Goal: Information Seeking & Learning: Learn about a topic

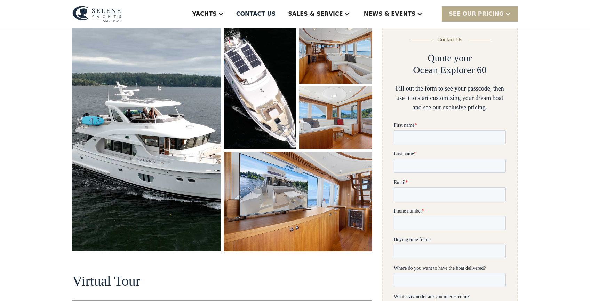
scroll to position [108, 0]
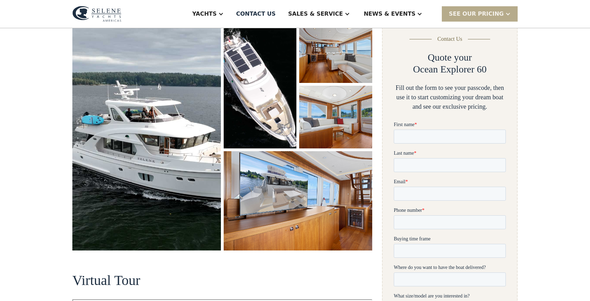
click at [335, 69] on img "open lightbox" at bounding box center [335, 51] width 73 height 63
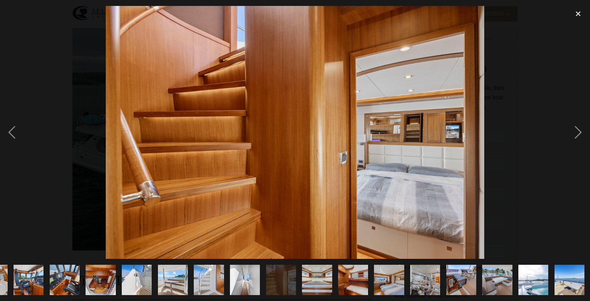
scroll to position [0, 318]
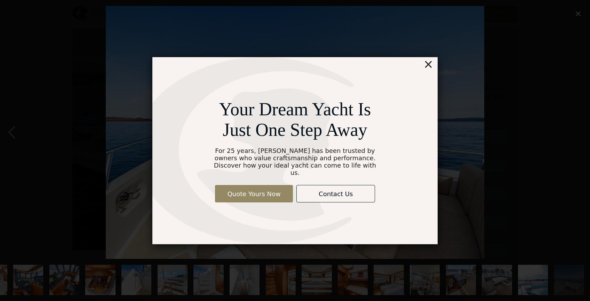
click at [431, 66] on div "×" at bounding box center [429, 64] width 10 height 14
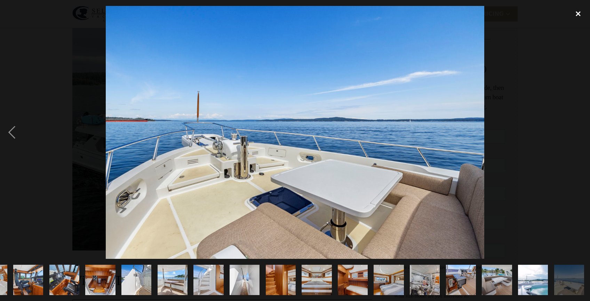
click at [579, 12] on div "close lightbox" at bounding box center [579, 13] width 24 height 15
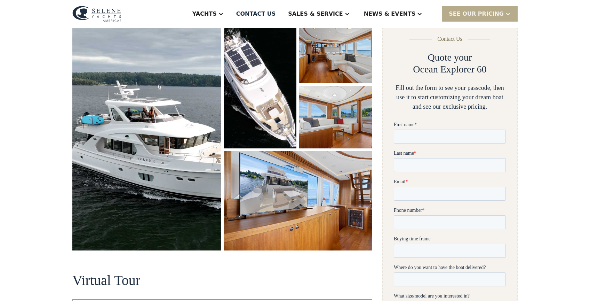
scroll to position [0, 0]
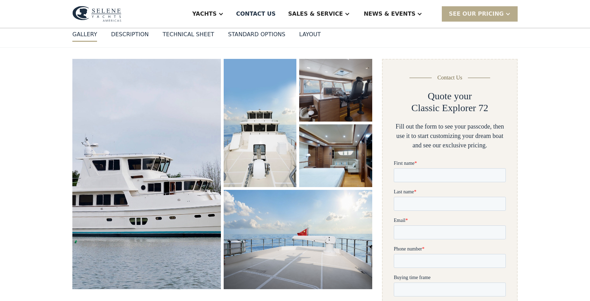
scroll to position [72, 0]
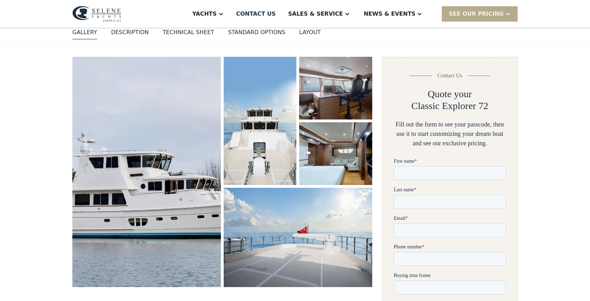
click at [117, 133] on img "open lightbox" at bounding box center [147, 172] width 158 height 244
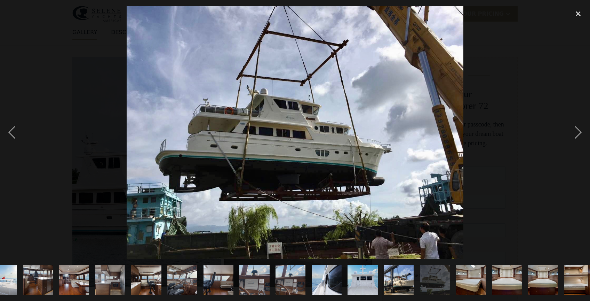
scroll to position [0, 210]
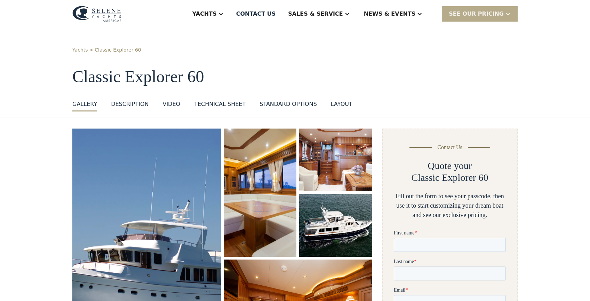
click at [101, 15] on img at bounding box center [96, 14] width 49 height 16
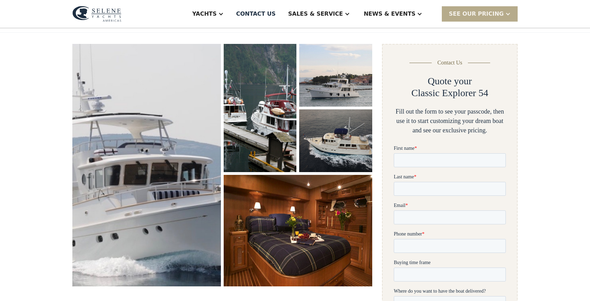
scroll to position [86, 0]
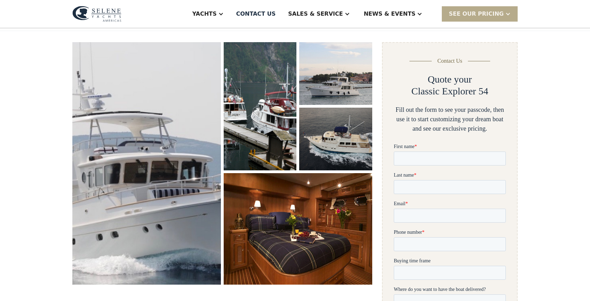
click at [174, 117] on img "open lightbox" at bounding box center [147, 163] width 158 height 257
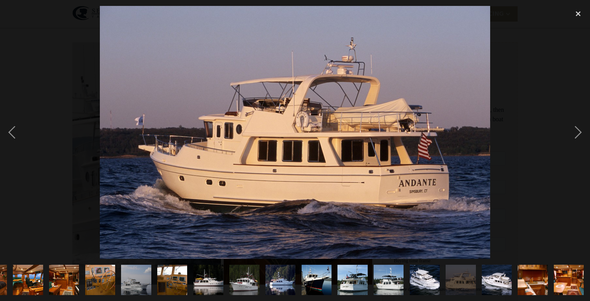
scroll to position [0, 173]
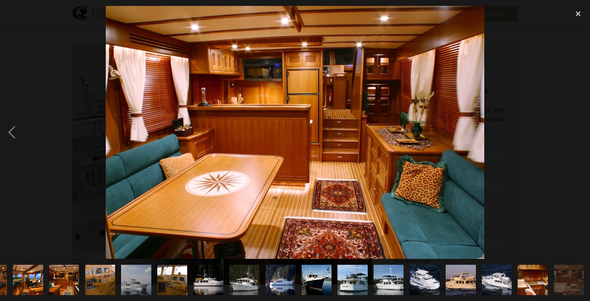
click at [39, 114] on div at bounding box center [295, 132] width 590 height 253
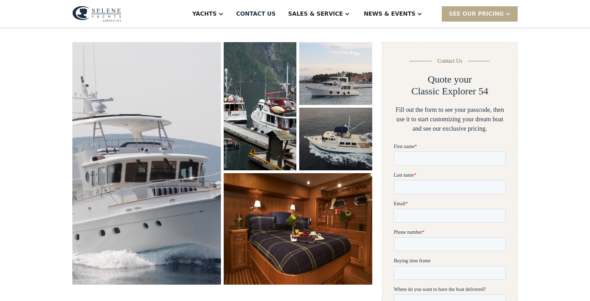
scroll to position [0, 0]
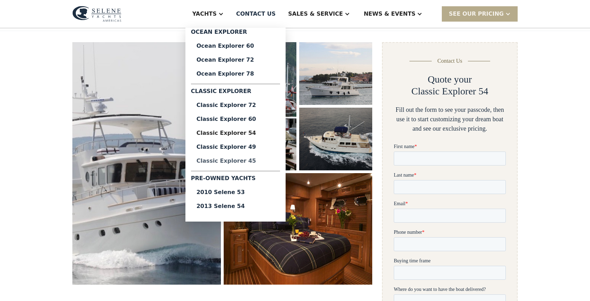
click at [270, 158] on div "Classic Explorer 45" at bounding box center [236, 161] width 78 height 6
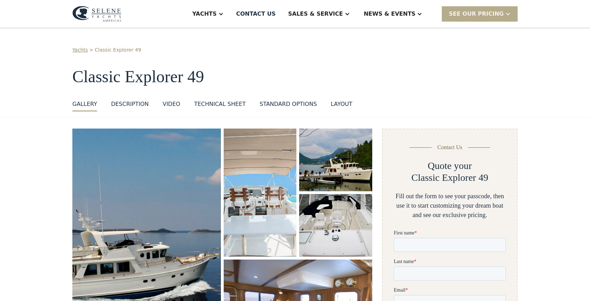
click at [152, 182] on img "open lightbox" at bounding box center [147, 247] width 158 height 252
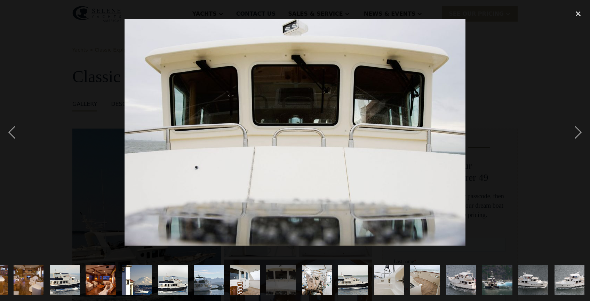
scroll to position [0, 318]
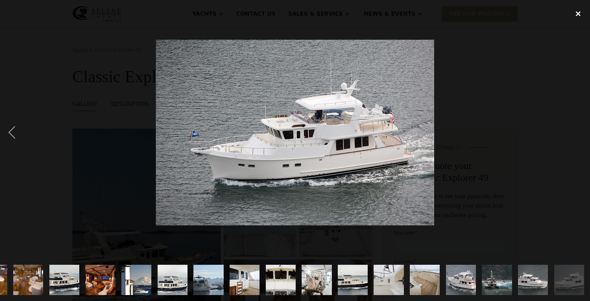
click at [582, 11] on div "close lightbox" at bounding box center [579, 13] width 24 height 15
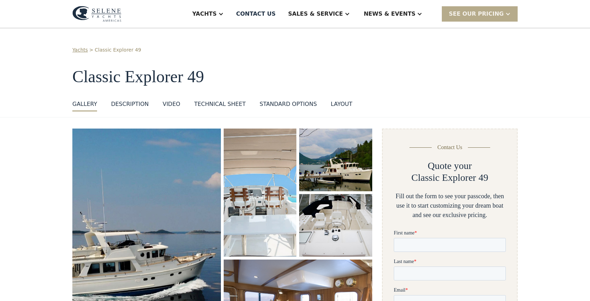
scroll to position [65, 0]
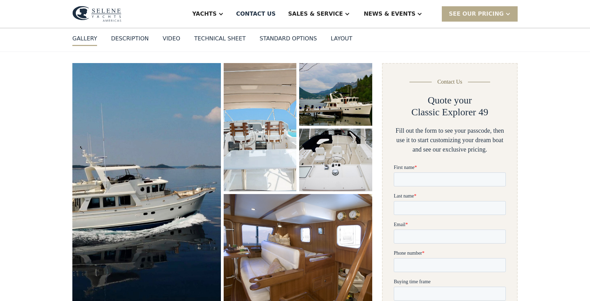
click at [307, 249] on img "open lightbox" at bounding box center [298, 247] width 158 height 113
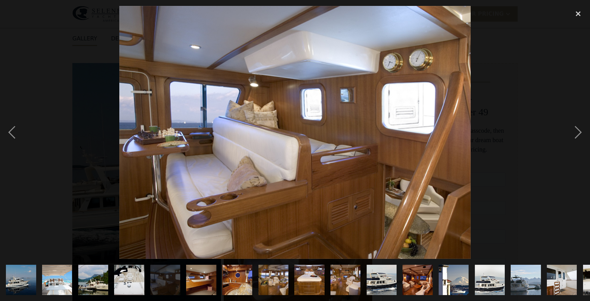
click at [416, 277] on img "show item 12 of 25" at bounding box center [417, 280] width 45 height 30
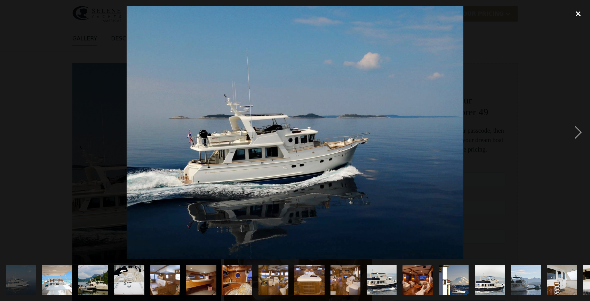
click at [579, 14] on div "close lightbox" at bounding box center [579, 13] width 24 height 15
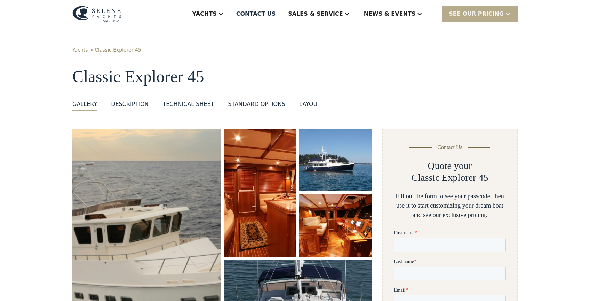
click at [150, 210] on img "open lightbox" at bounding box center [147, 243] width 154 height 237
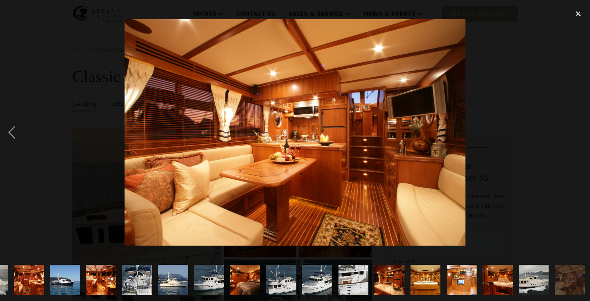
scroll to position [0, 29]
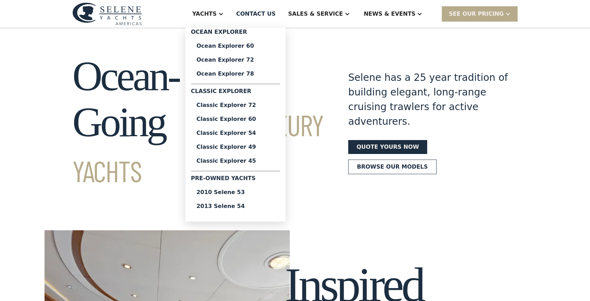
click at [257, 91] on div "Classic Explorer" at bounding box center [235, 92] width 89 height 11
click at [264, 105] on div "Classic Explorer 72" at bounding box center [236, 105] width 78 height 6
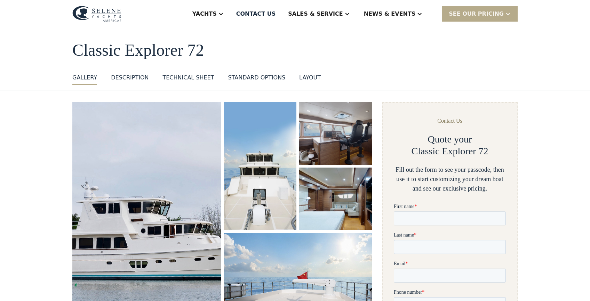
scroll to position [24, 0]
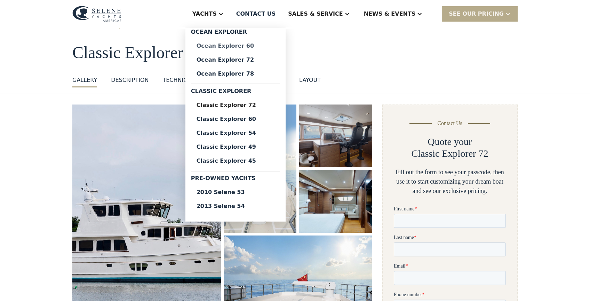
click at [270, 44] on div "Ocean Explorer 60" at bounding box center [236, 46] width 78 height 6
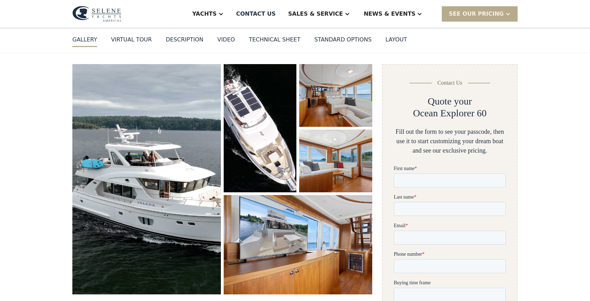
scroll to position [52, 0]
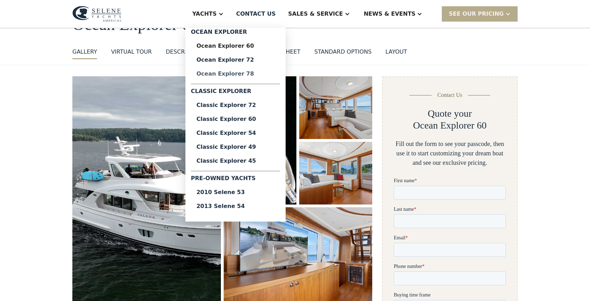
click at [241, 78] on link "Ocean Explorer 78" at bounding box center [235, 74] width 89 height 14
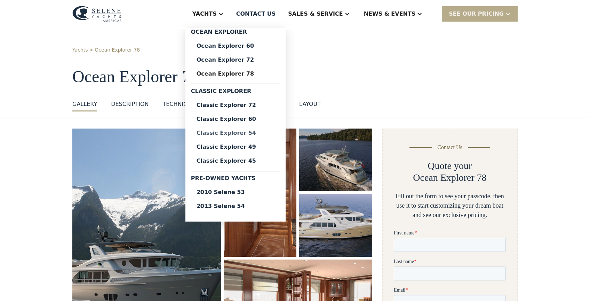
click at [267, 130] on div "Classic Explorer 54" at bounding box center [236, 133] width 78 height 6
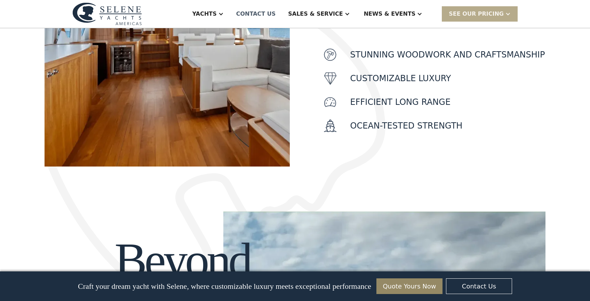
scroll to position [319, 0]
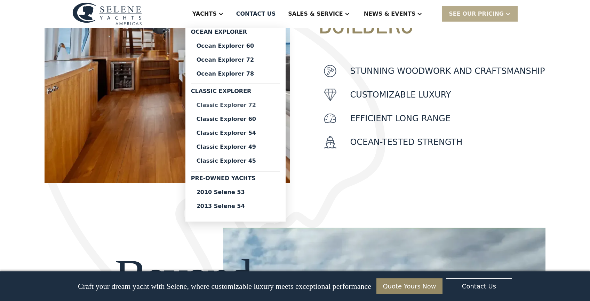
click at [266, 104] on div "Classic Explorer 72" at bounding box center [236, 105] width 78 height 6
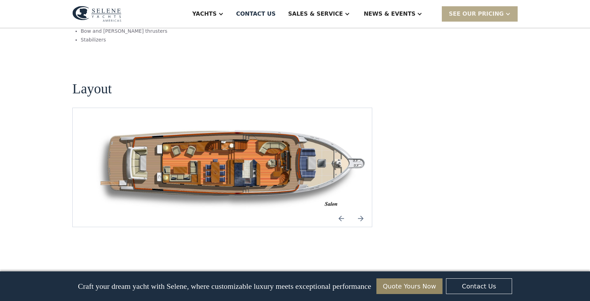
scroll to position [896, 0]
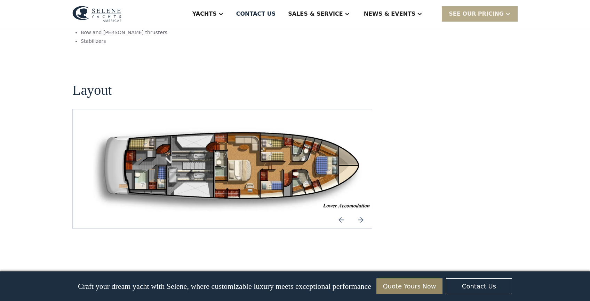
click at [363, 211] on img "Next slide" at bounding box center [361, 219] width 17 height 17
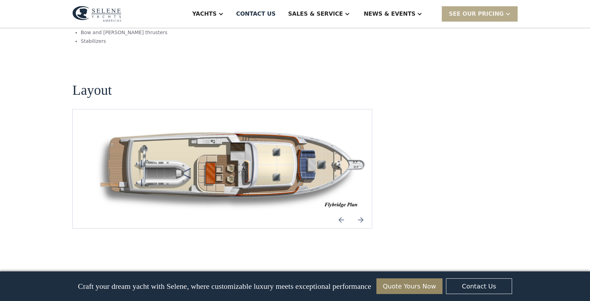
click at [363, 211] on img "Next slide" at bounding box center [361, 219] width 17 height 17
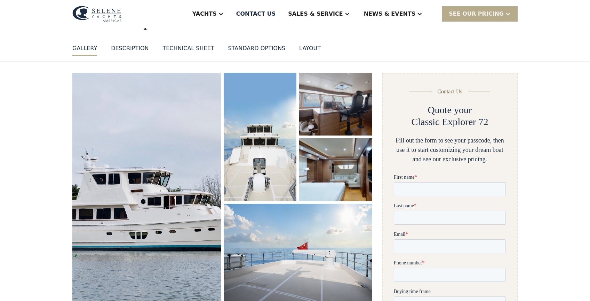
scroll to position [0, 0]
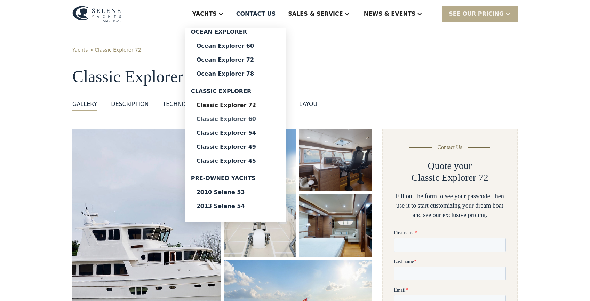
click at [250, 122] on div "Classic Explorer 60" at bounding box center [236, 119] width 78 height 6
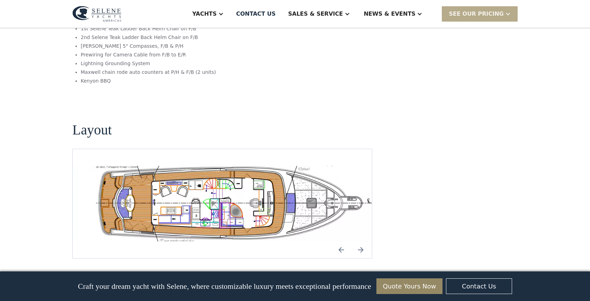
scroll to position [1270, 0]
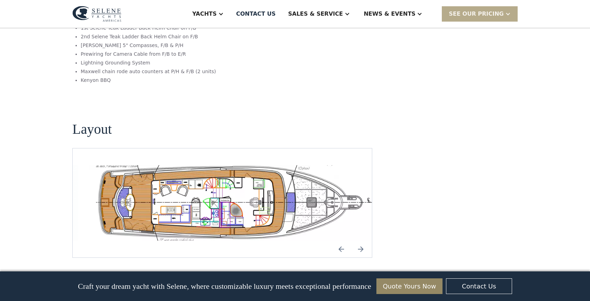
click at [361, 241] on img "Next slide" at bounding box center [361, 249] width 17 height 17
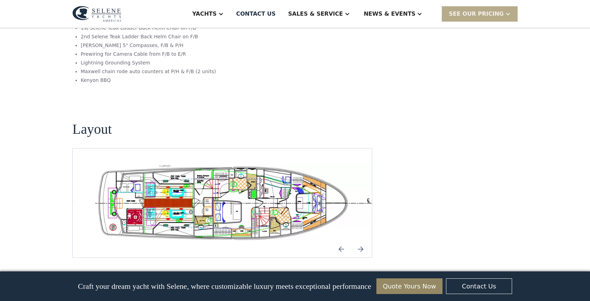
click at [361, 241] on img "Next slide" at bounding box center [361, 249] width 17 height 17
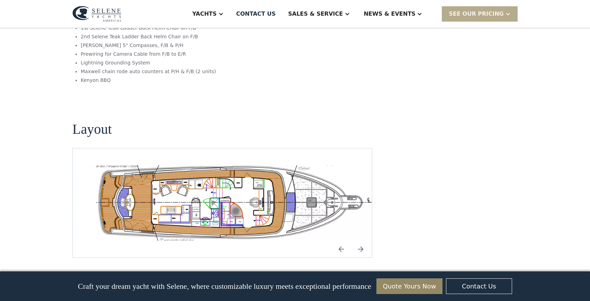
click at [361, 241] on img "Next slide" at bounding box center [361, 249] width 17 height 17
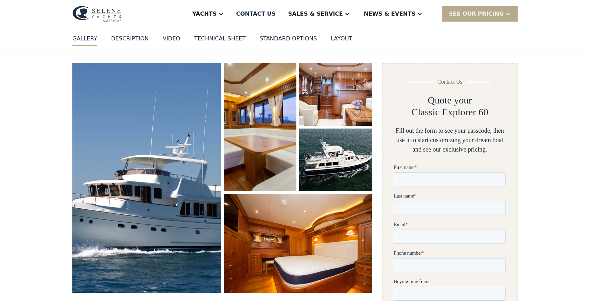
scroll to position [0, 0]
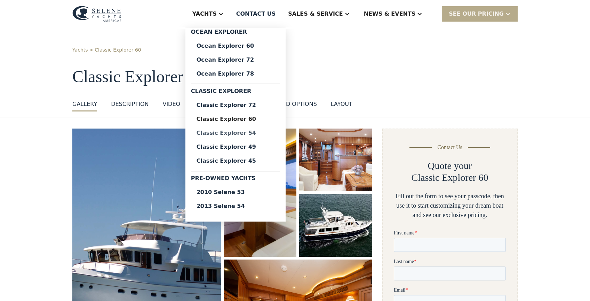
click at [253, 131] on div "Classic Explorer 54" at bounding box center [236, 133] width 78 height 6
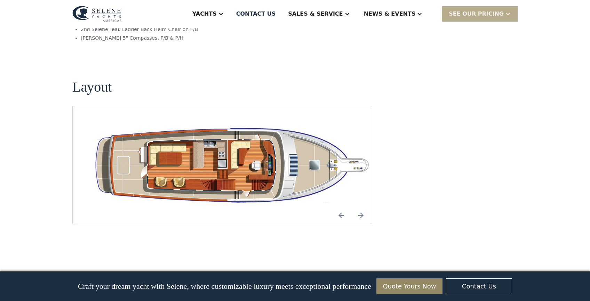
scroll to position [1235, 0]
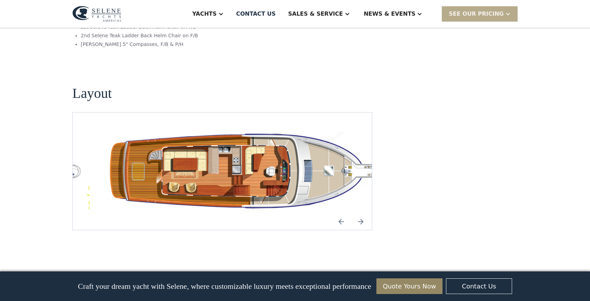
click at [359, 213] on img "Next slide" at bounding box center [361, 221] width 17 height 17
click at [362, 213] on img "Next slide" at bounding box center [361, 221] width 17 height 17
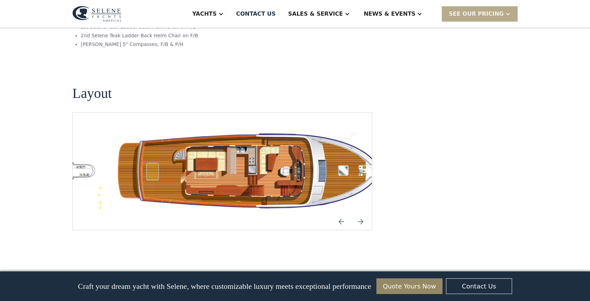
click at [362, 213] on img "Next slide" at bounding box center [361, 221] width 17 height 17
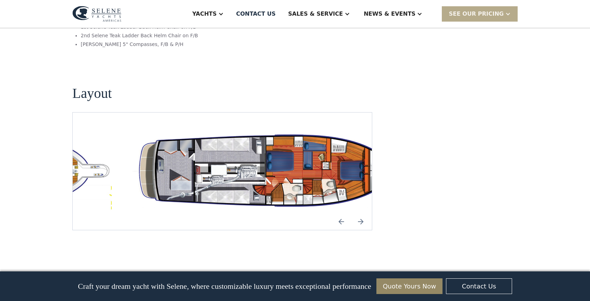
click at [362, 213] on img "Next slide" at bounding box center [361, 221] width 17 height 17
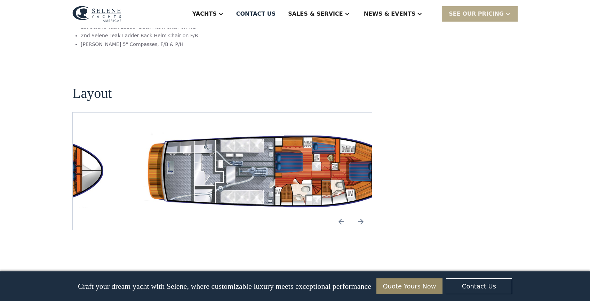
click at [362, 213] on img "Next slide" at bounding box center [361, 221] width 17 height 17
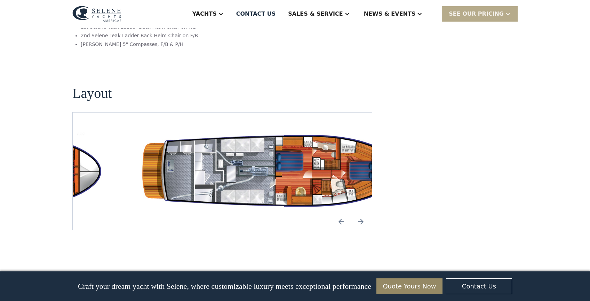
click at [362, 213] on img "Next slide" at bounding box center [361, 221] width 17 height 17
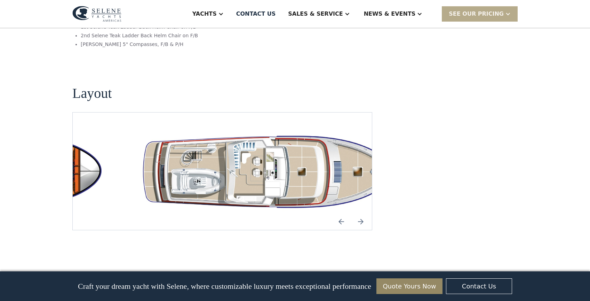
click at [362, 213] on img "Next slide" at bounding box center [361, 221] width 17 height 17
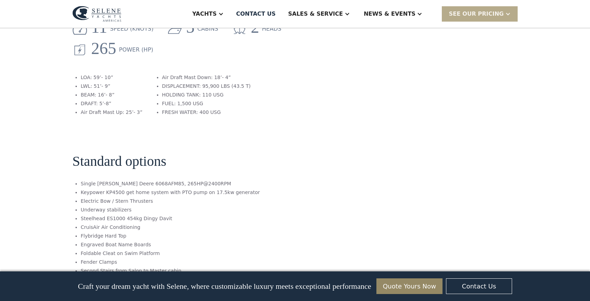
scroll to position [863, 0]
